Goal: Check status: Check status

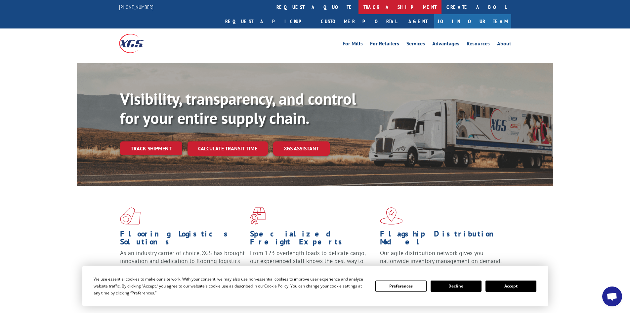
click at [359, 6] on link "track a shipment" at bounding box center [400, 7] width 83 height 14
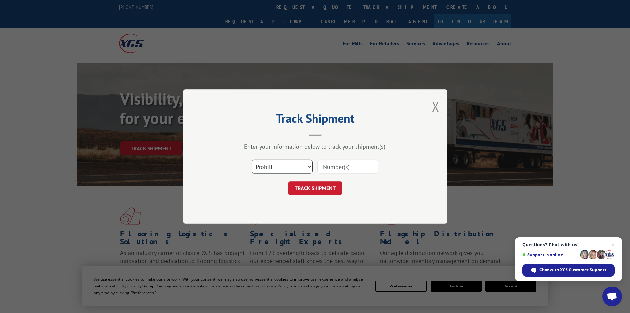
click at [293, 169] on select "Select category... Probill BOL PO" at bounding box center [282, 166] width 61 height 14
select select "bol"
click at [252, 159] on select "Select category... Probill BOL PO" at bounding box center [282, 166] width 61 height 14
paste input "15340399"
type input "15340399"
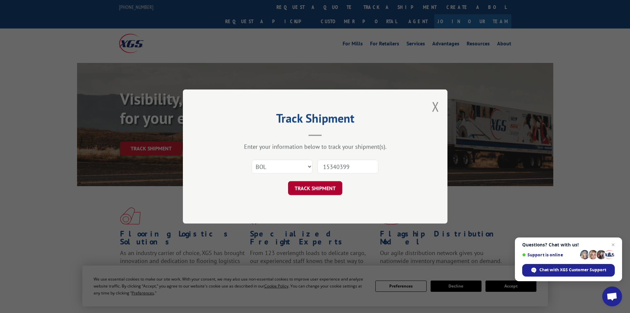
click at [308, 189] on button "TRACK SHIPMENT" at bounding box center [315, 188] width 54 height 14
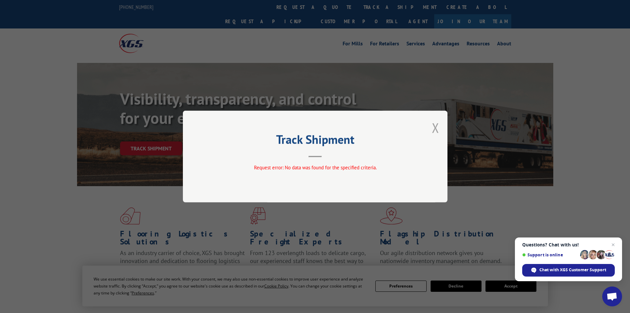
click at [433, 127] on button "Close modal" at bounding box center [435, 128] width 7 height 18
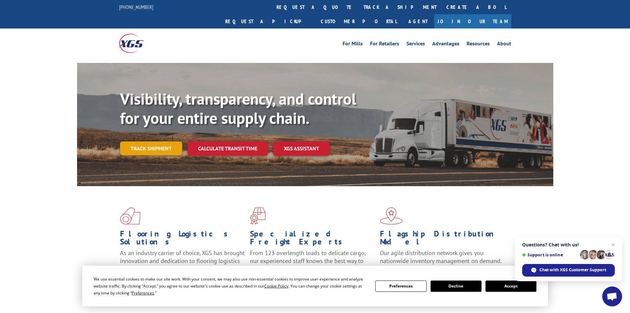
click at [133, 141] on link "Track shipment" at bounding box center [151, 148] width 62 height 14
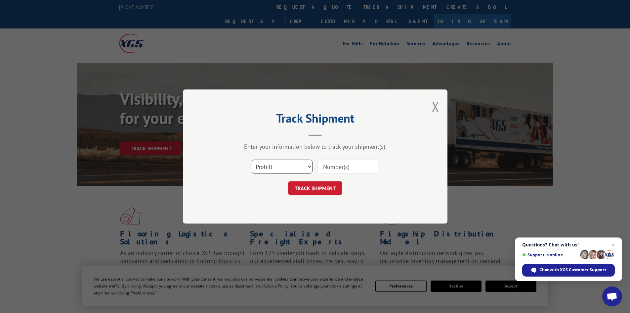
click at [297, 170] on select "Select category... Probill BOL PO" at bounding box center [282, 166] width 61 height 14
select select "po"
click at [252, 159] on select "Select category... Probill BOL PO" at bounding box center [282, 166] width 61 height 14
click at [363, 164] on input at bounding box center [348, 166] width 61 height 14
type input "55512963"
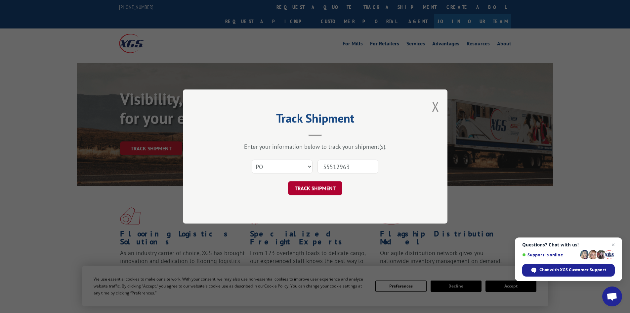
click at [311, 188] on button "TRACK SHIPMENT" at bounding box center [315, 188] width 54 height 14
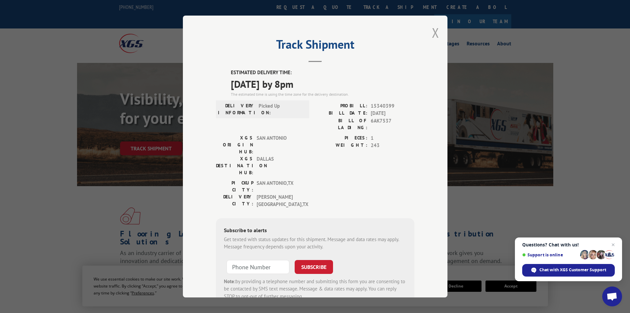
click at [433, 32] on button "Close modal" at bounding box center [435, 33] width 7 height 18
